Goal: Find specific page/section: Find specific page/section

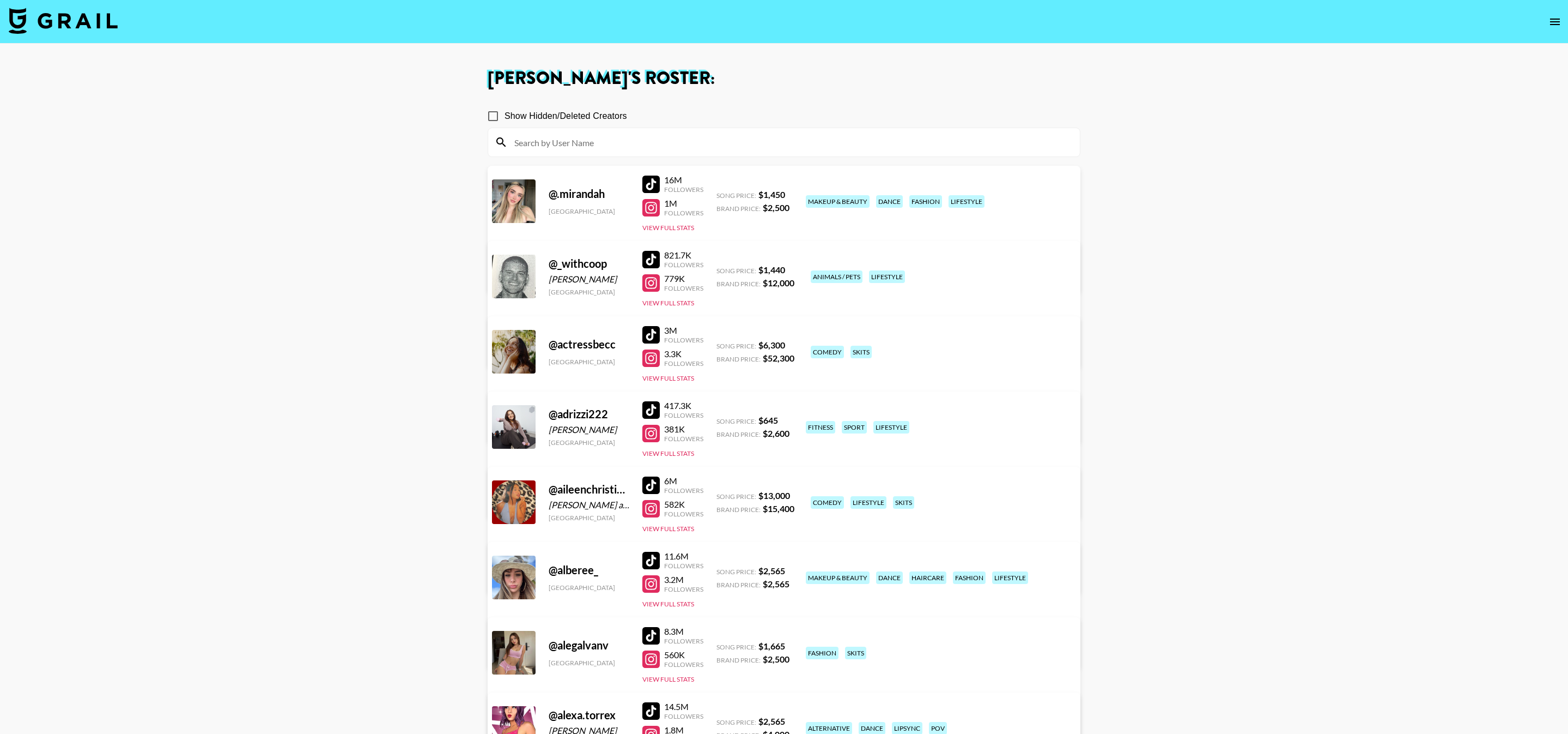
click at [546, 143] on input at bounding box center [790, 142] width 565 height 18
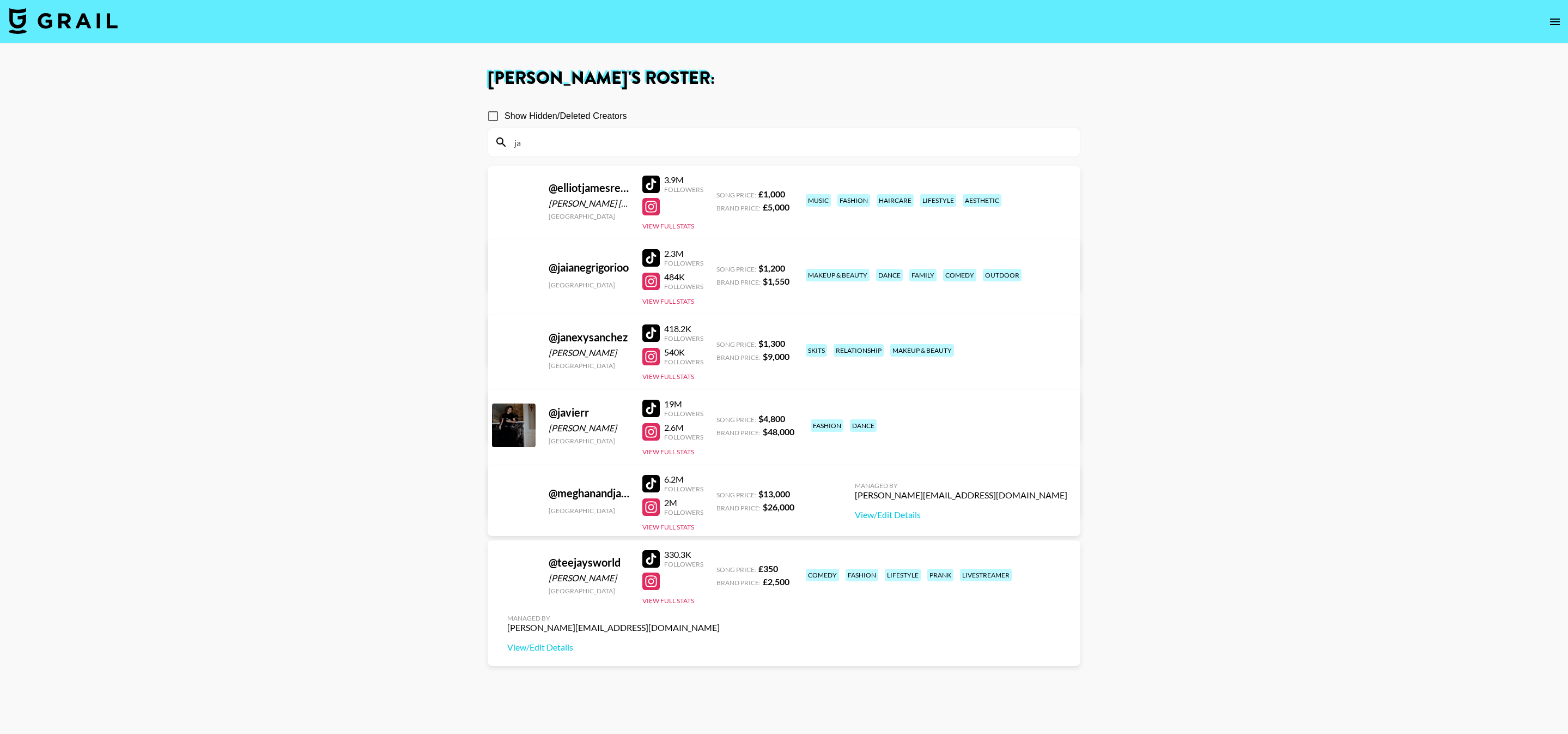
type input "j"
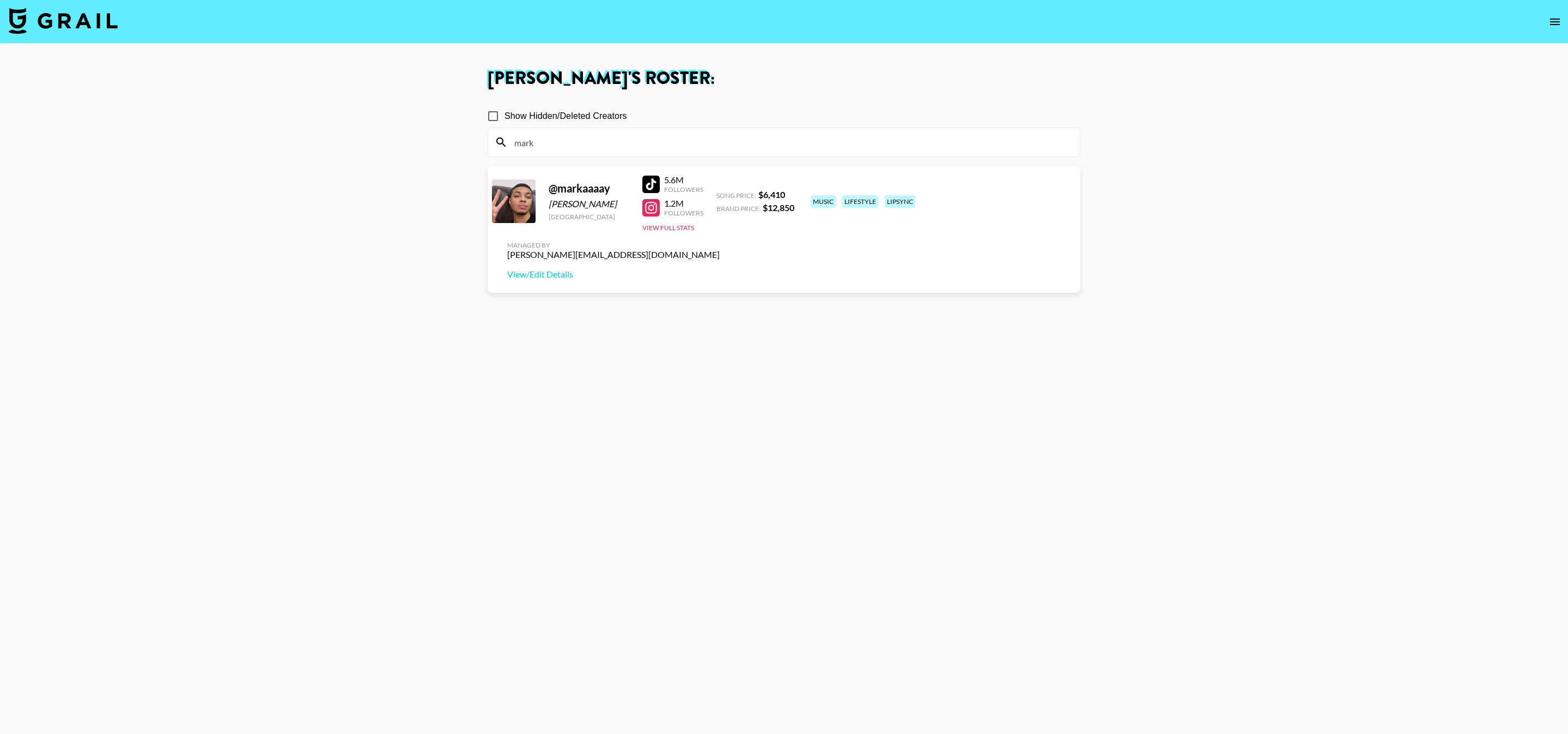
click at [563, 140] on input "mark" at bounding box center [790, 142] width 565 height 18
click at [614, 147] on input "marr" at bounding box center [790, 142] width 565 height 18
click at [580, 137] on input "actr" at bounding box center [790, 142] width 565 height 18
click at [580, 138] on input "actr" at bounding box center [790, 142] width 565 height 18
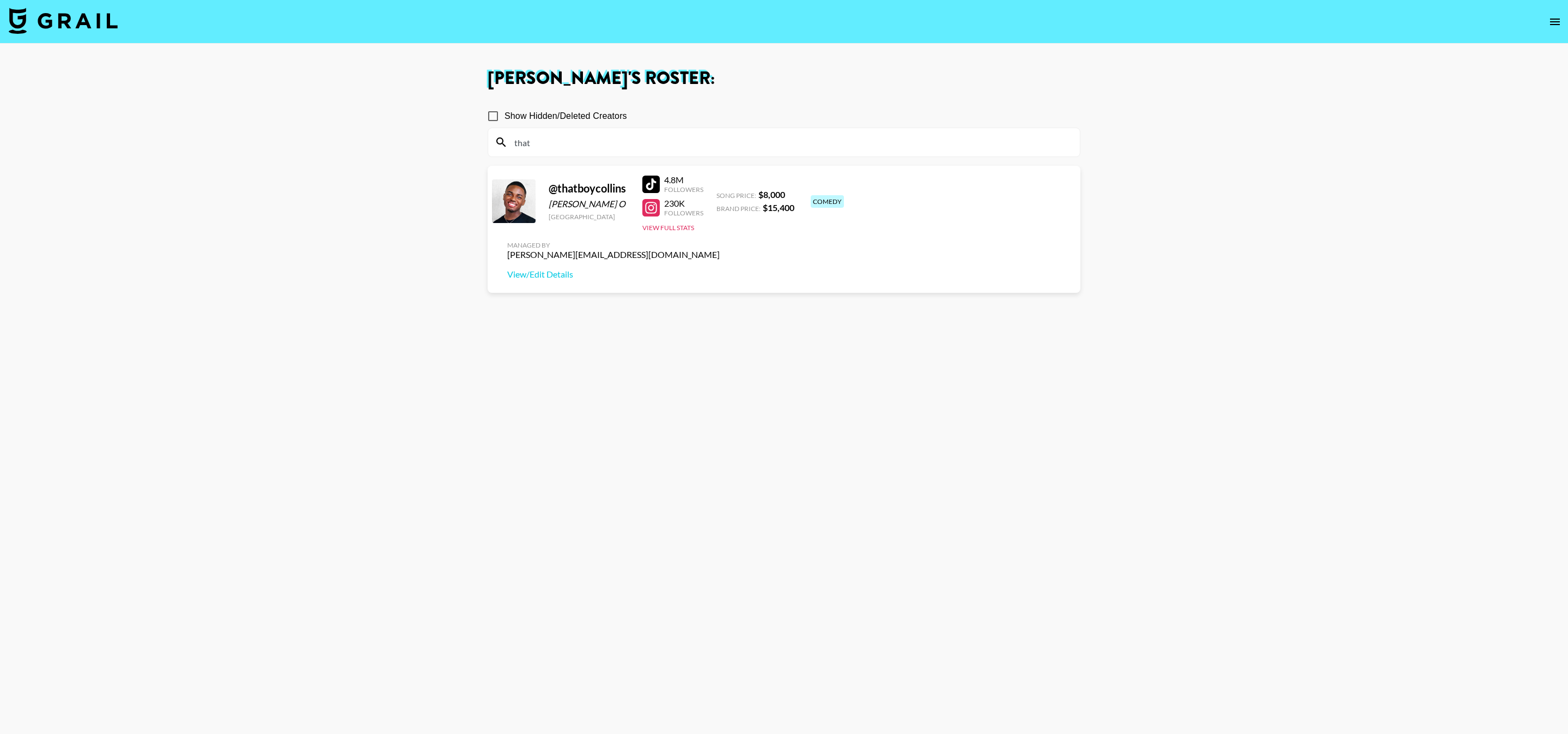
click at [640, 145] on input "that" at bounding box center [790, 142] width 565 height 18
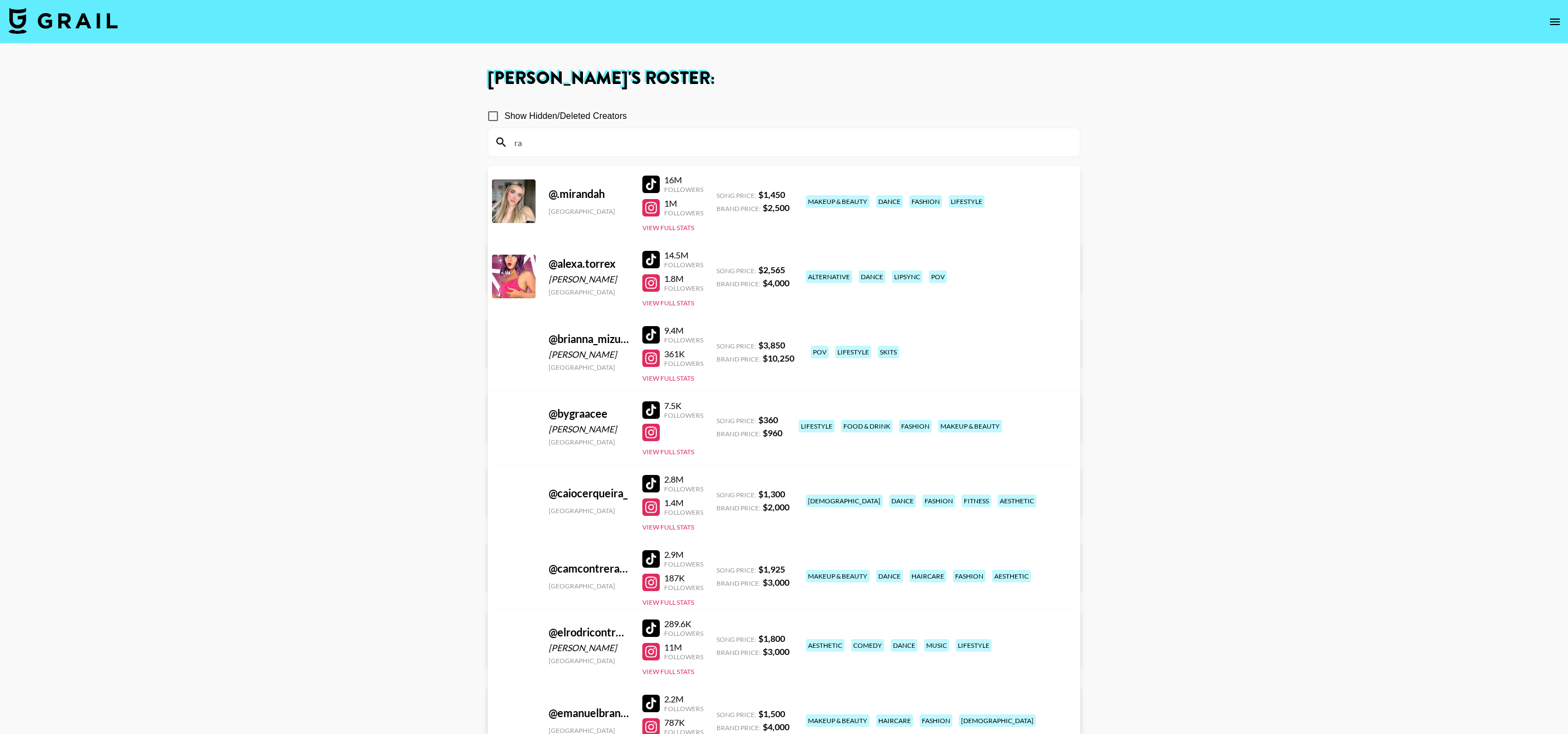
type input "r"
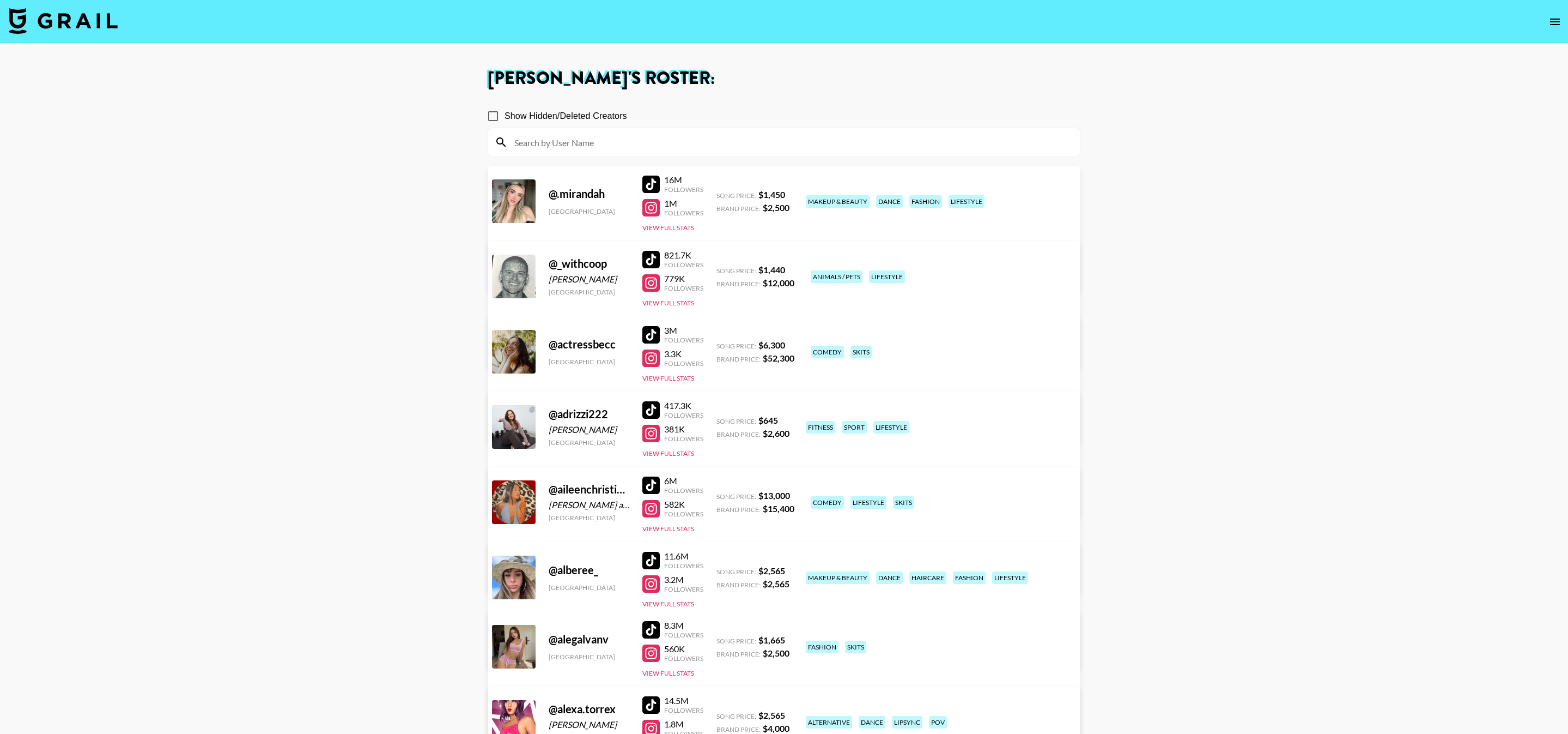
click at [490, 116] on input "Show Hidden/Deleted Creators" at bounding box center [493, 116] width 23 height 23
checkbox input "true"
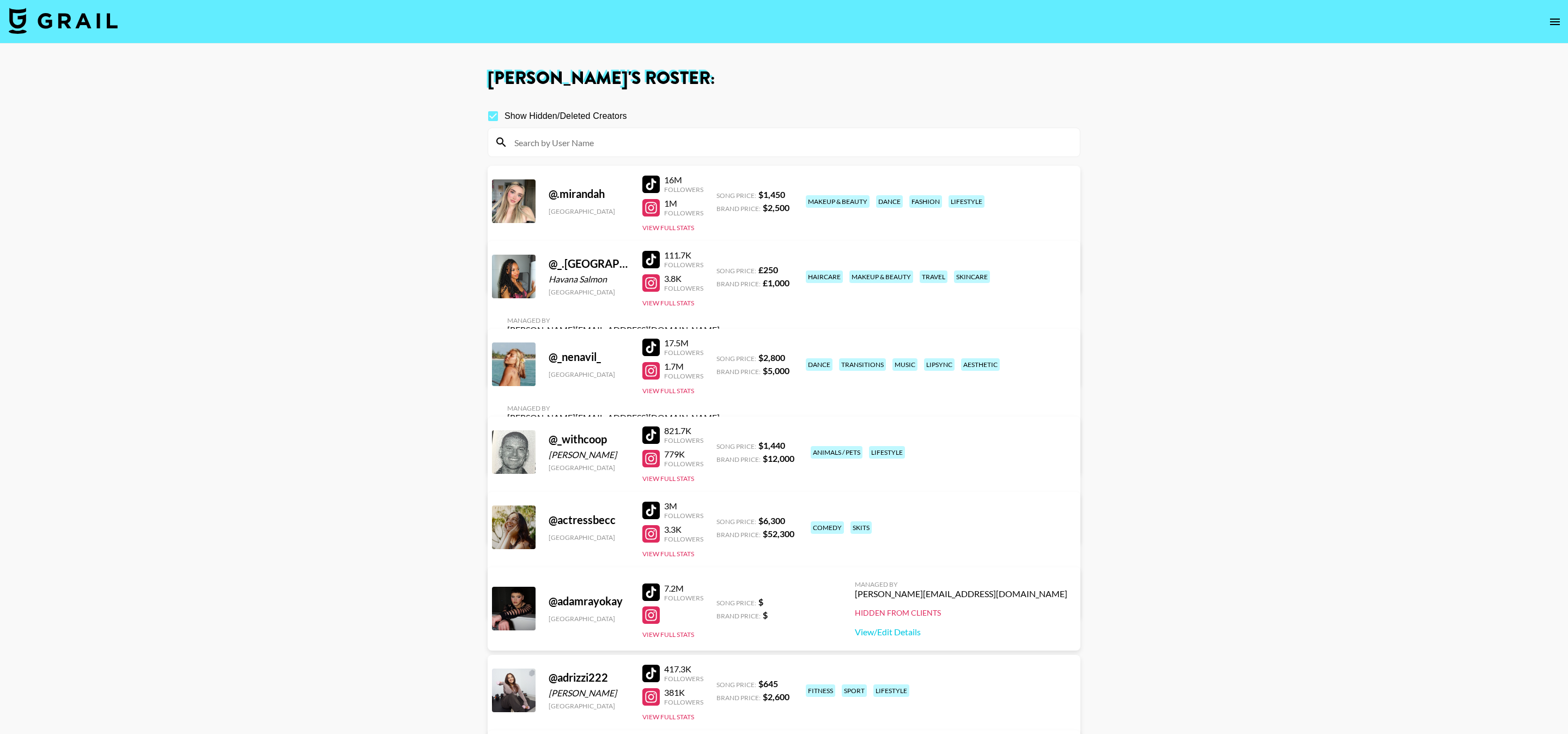
click at [634, 142] on input at bounding box center [790, 142] width 565 height 18
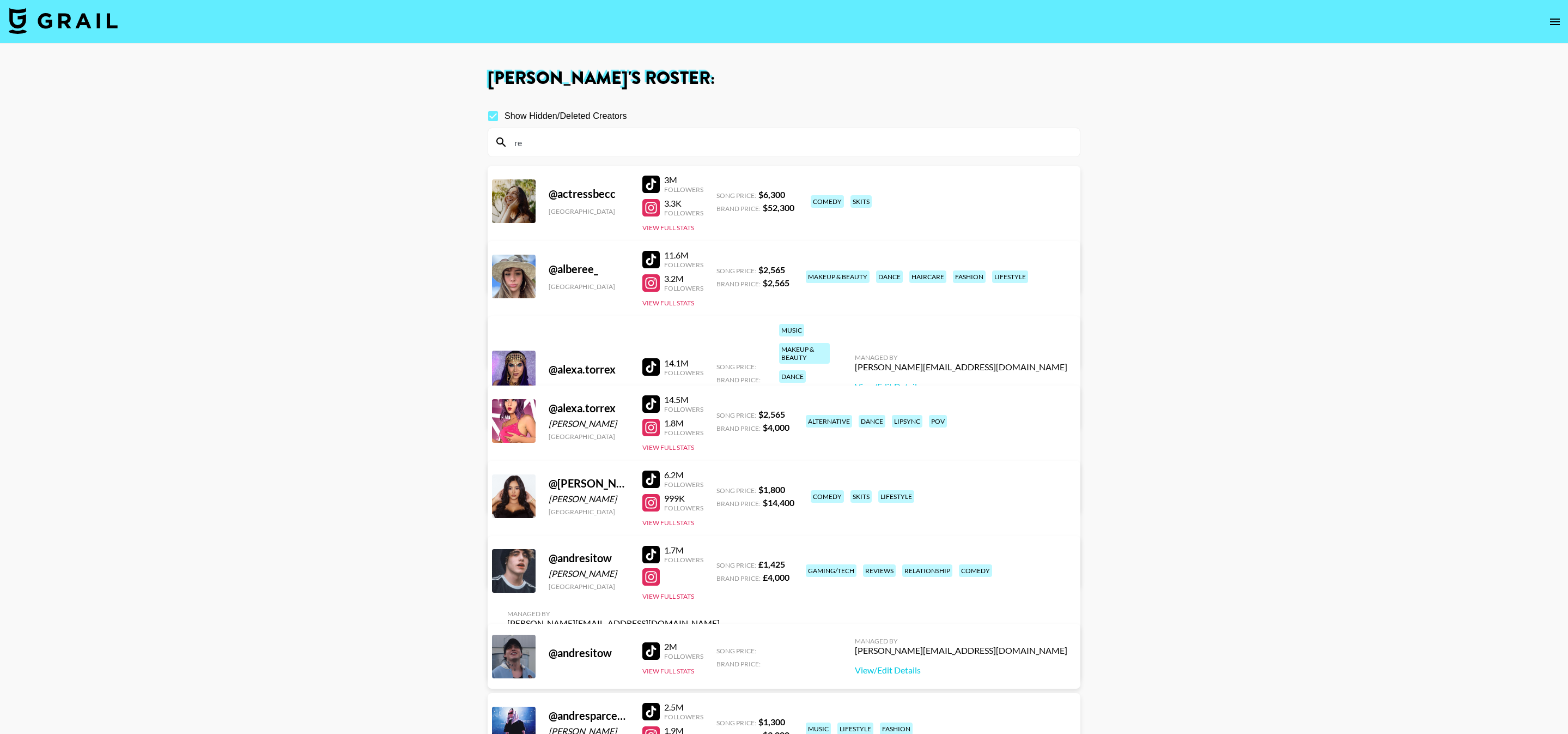
type input "r"
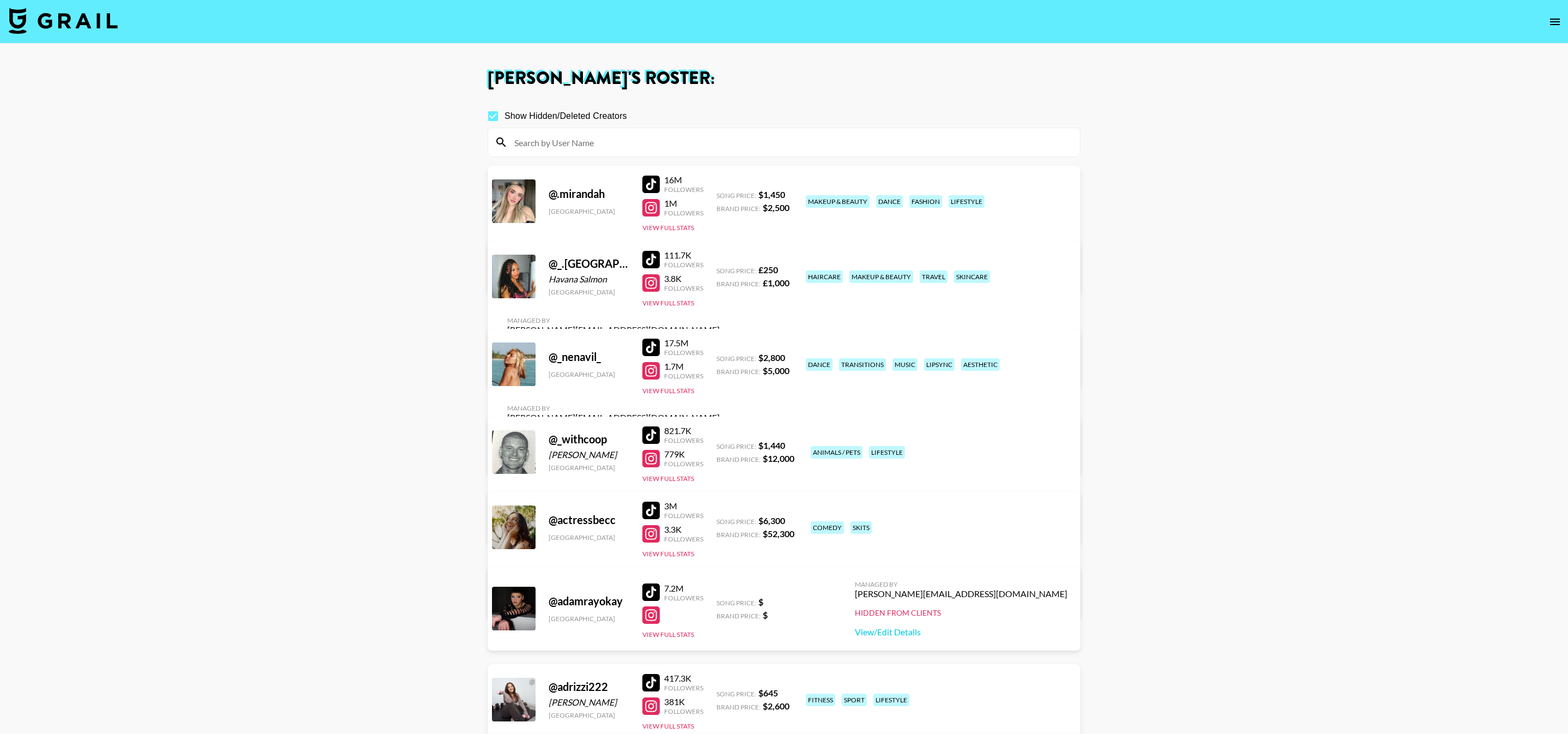
click at [492, 112] on input "Show Hidden/Deleted Creators" at bounding box center [493, 116] width 23 height 23
checkbox input "false"
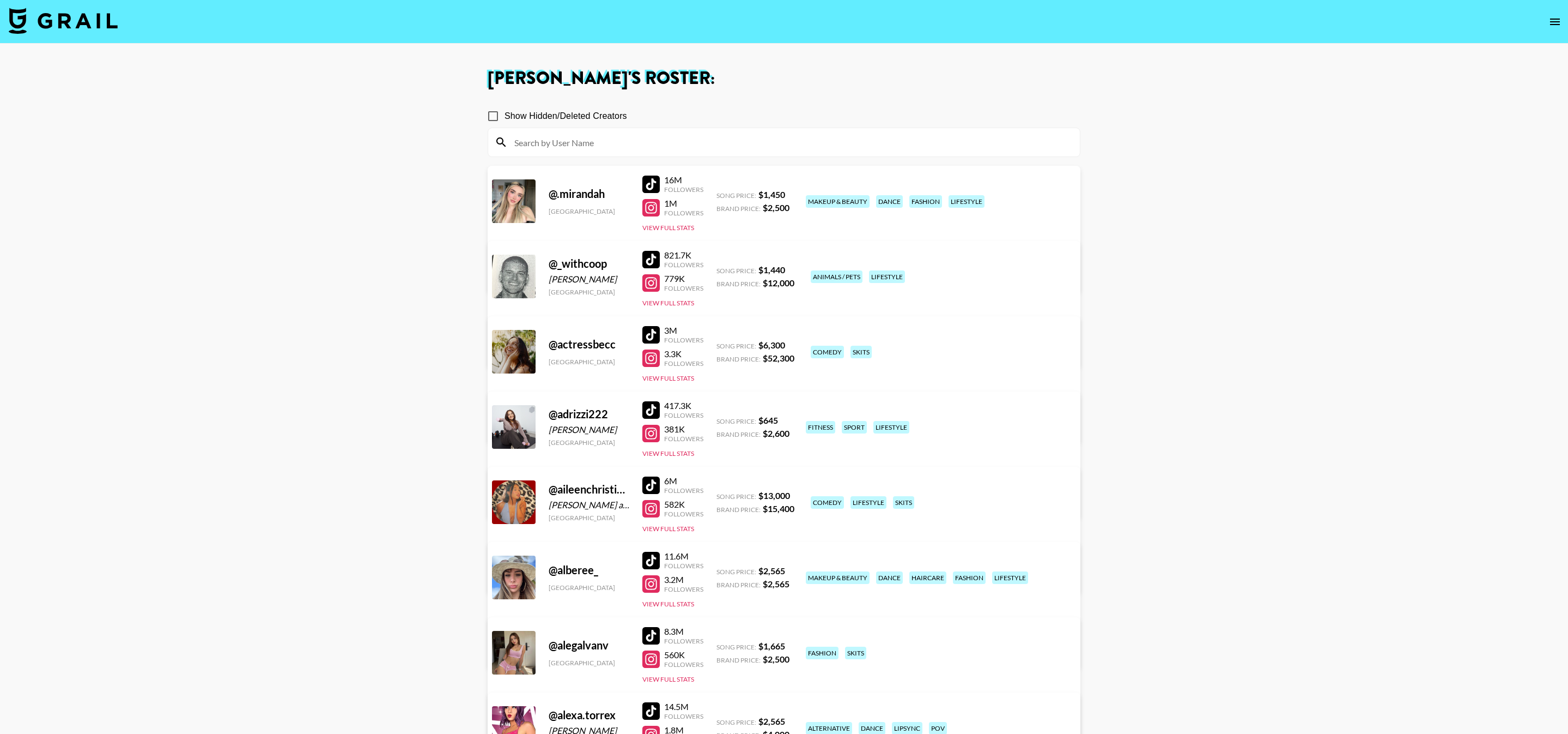
click at [600, 140] on input at bounding box center [790, 142] width 565 height 18
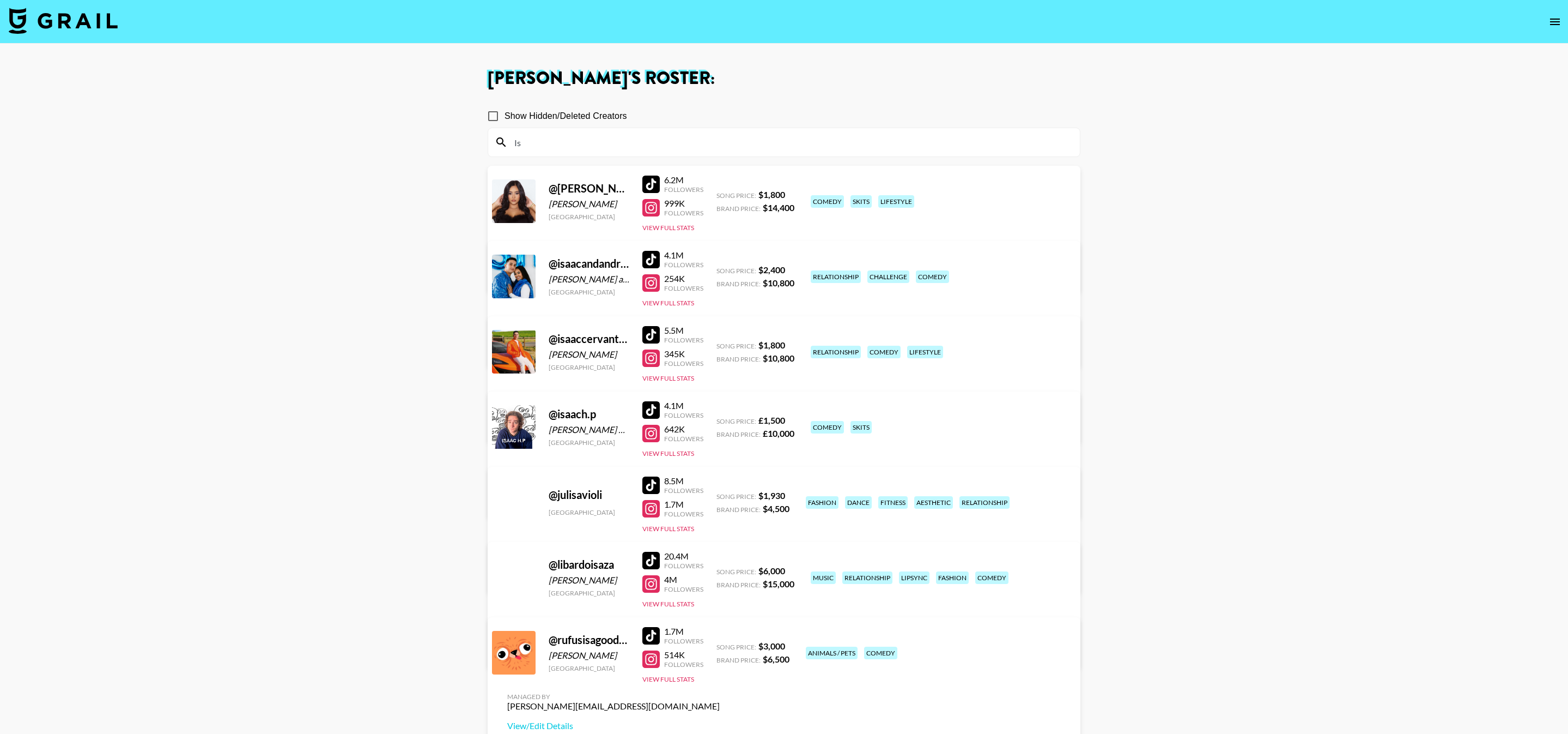
type input "I"
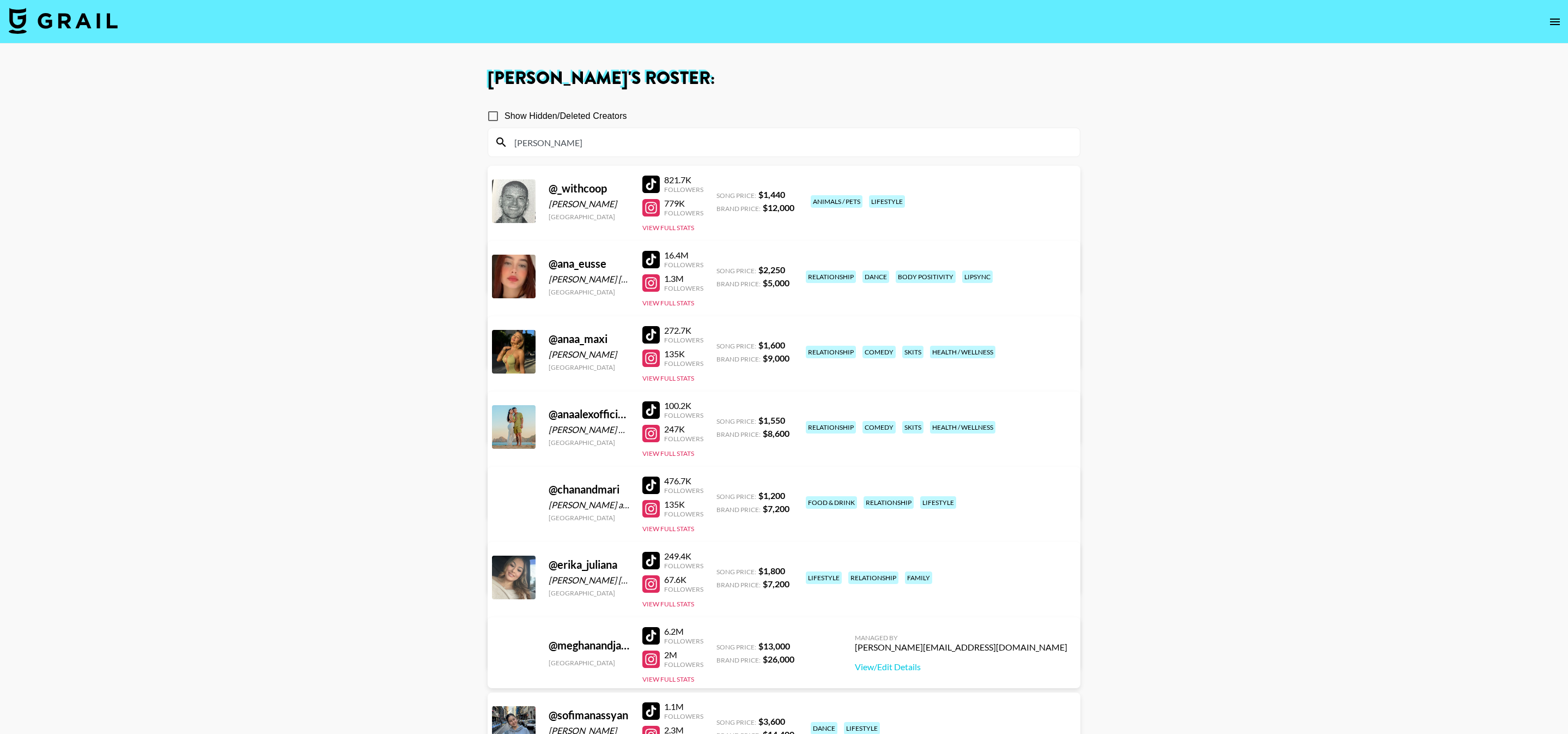
type input "[PERSON_NAME]"
click at [560, 135] on input "[PERSON_NAME]" at bounding box center [790, 142] width 565 height 18
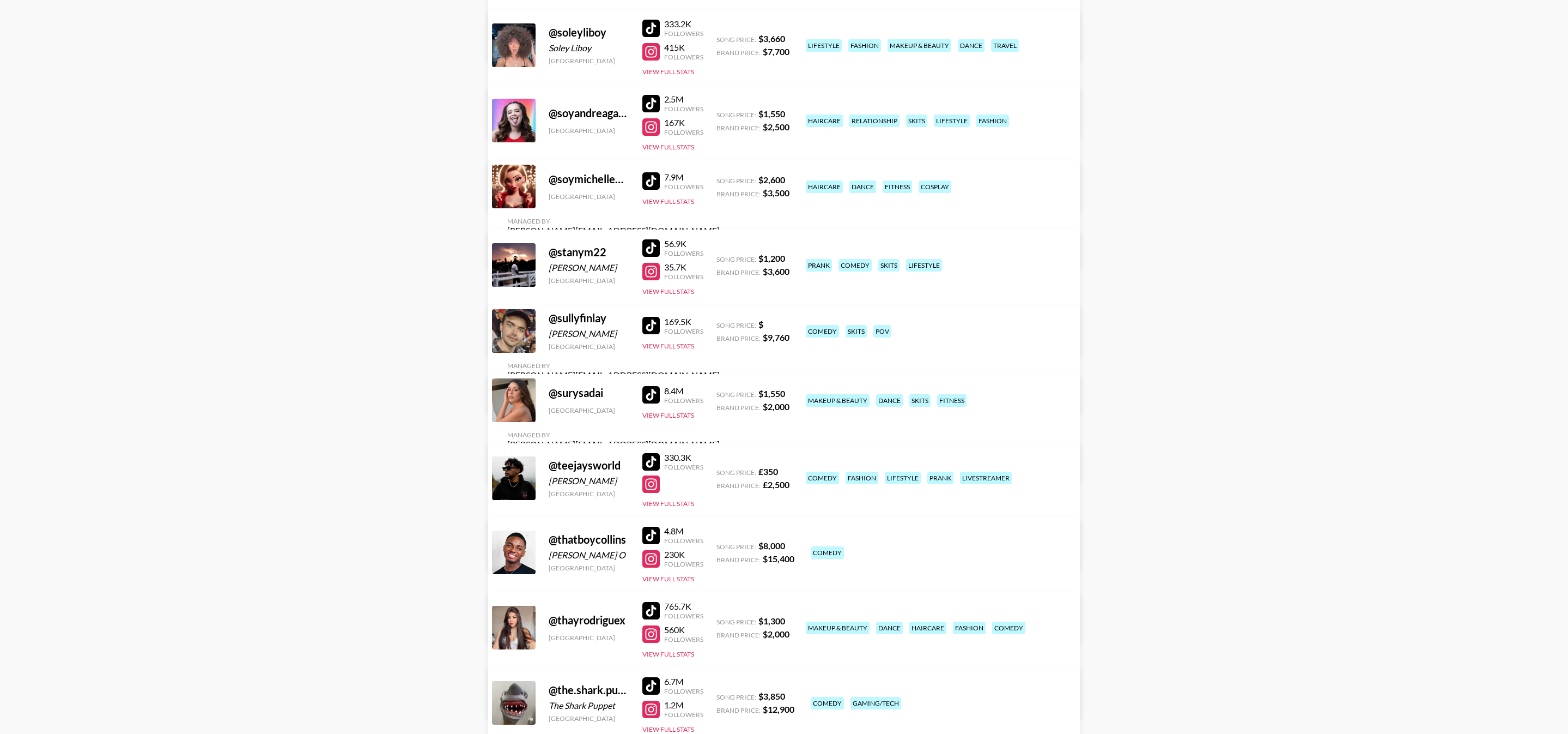
scroll to position [10941, 0]
click at [651, 331] on div at bounding box center [651, 326] width 18 height 18
